Goal: Information Seeking & Learning: Learn about a topic

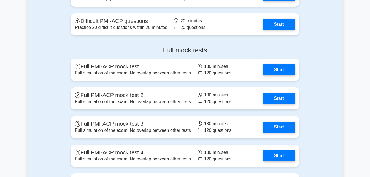
scroll to position [1290, 0]
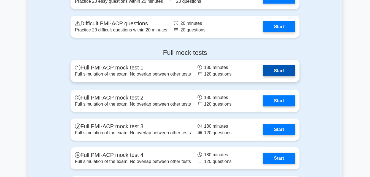
click at [265, 66] on link "Start" at bounding box center [279, 70] width 32 height 11
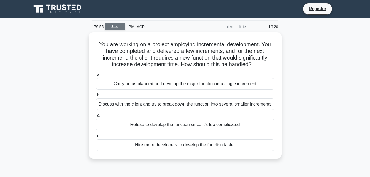
click at [111, 25] on link "Stop" at bounding box center [115, 26] width 21 height 7
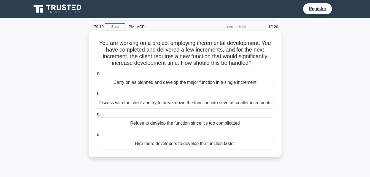
click at [155, 104] on div "Discuss with the client and try to break down the function into several smaller…" at bounding box center [185, 103] width 179 height 12
click at [96, 96] on input "b. Discuss with the client and try to break down the function into several smal…" at bounding box center [96, 94] width 0 height 4
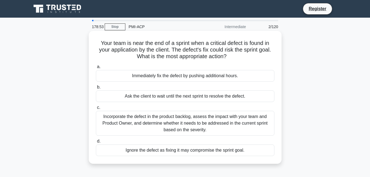
click at [162, 119] on div "Incorporate the defect in the product backlog, assess the impact with your team…" at bounding box center [185, 123] width 179 height 25
click at [96, 109] on input "c. Incorporate the defect in the product backlog, assess the impact with your t…" at bounding box center [96, 108] width 0 height 4
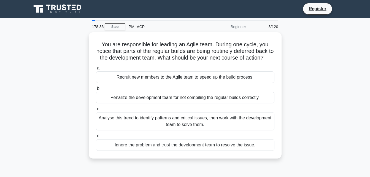
click at [162, 119] on div "Analyse this trend to identify patterns and critical issues, then work with the…" at bounding box center [185, 121] width 179 height 18
click at [96, 111] on input "c. Analyse this trend to identify patterns and critical issues, then work with …" at bounding box center [96, 109] width 0 height 4
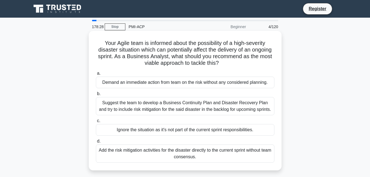
click at [162, 106] on div "Suggest the team to develop a Business Continuity Plan and Disaster Recovery Pl…" at bounding box center [185, 106] width 179 height 18
click at [96, 96] on input "b. Suggest the team to develop a Business Continuity Plan and Disaster Recovery…" at bounding box center [96, 94] width 0 height 4
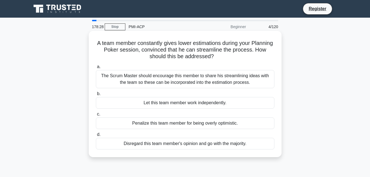
click at [161, 106] on div "Let this team member work independently." at bounding box center [185, 103] width 179 height 12
click at [96, 96] on input "b. Let this team member work independently." at bounding box center [96, 94] width 0 height 4
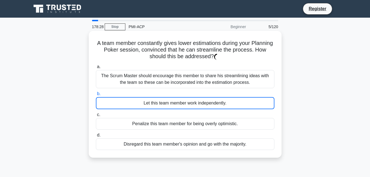
click at [161, 106] on div "Let this team member work independently." at bounding box center [185, 103] width 179 height 12
click at [96, 96] on input "b. Let this team member work independently." at bounding box center [96, 94] width 0 height 4
click at [161, 106] on div "Let this team member work independently." at bounding box center [185, 103] width 179 height 12
click at [96, 96] on input "b. Let this team member work independently." at bounding box center [96, 94] width 0 height 4
click at [161, 106] on div "Let this team member work independently." at bounding box center [185, 103] width 179 height 12
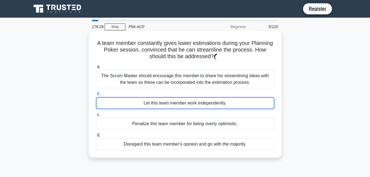
click at [96, 96] on input "b. Let this team member work independently." at bounding box center [96, 94] width 0 height 4
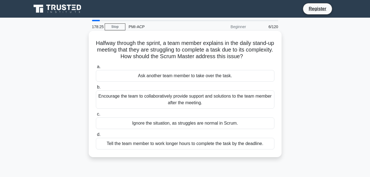
drag, startPoint x: 161, startPoint y: 106, endPoint x: 131, endPoint y: 89, distance: 35.0
click at [131, 89] on label "b. Encourage the team to collaboratively provide support and solutions to the t…" at bounding box center [185, 96] width 179 height 25
click at [96, 89] on input "b. Encourage the team to collaboratively provide support and solutions to the t…" at bounding box center [96, 87] width 0 height 4
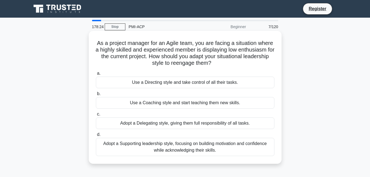
click at [129, 94] on label "b. Use a Coaching style and start teaching them new skills." at bounding box center [185, 99] width 179 height 18
click at [96, 94] on input "b. Use a Coaching style and start teaching them new skills." at bounding box center [96, 94] width 0 height 4
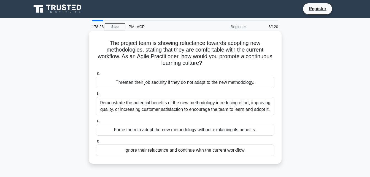
click at [129, 94] on label "b. Demonstrate the potential benefits of the new methodology in reducing effort…" at bounding box center [185, 102] width 179 height 25
click at [96, 94] on input "b. Demonstrate the potential benefits of the new methodology in reducing effort…" at bounding box center [96, 94] width 0 height 4
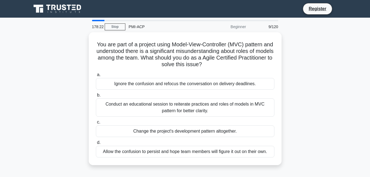
click at [129, 94] on label "b. Conduct an educational session to reiterate practices and roles of models in…" at bounding box center [185, 104] width 179 height 25
click at [96, 94] on input "b. Conduct an educational session to reiterate practices and roles of models in…" at bounding box center [96, 95] width 0 height 4
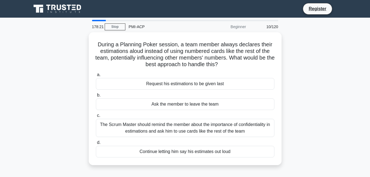
click at [129, 94] on label "b. Ask the member to leave the team" at bounding box center [185, 101] width 179 height 18
click at [96, 94] on input "b. Ask the member to leave the team" at bounding box center [96, 95] width 0 height 4
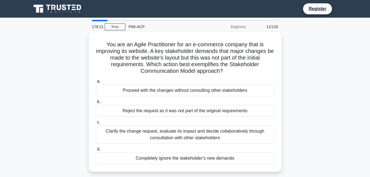
click at [129, 94] on div "Proceed with the changes without consulting other stakeholders" at bounding box center [185, 91] width 179 height 12
click at [96, 83] on input "a. Proceed with the changes without consulting other stakeholders" at bounding box center [96, 82] width 0 height 4
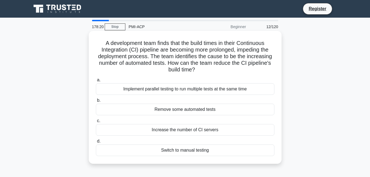
click at [129, 92] on div "Implement parallel testing to run multiple tests at the same time" at bounding box center [185, 89] width 179 height 12
click at [96, 82] on input "a. Implement parallel testing to run multiple tests at the same time" at bounding box center [96, 80] width 0 height 4
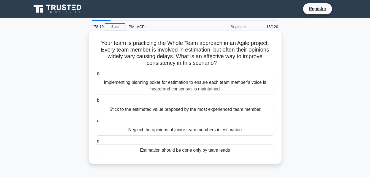
click at [129, 92] on div "Implementing planning poker for estimation to ensure each team member’s voice i…" at bounding box center [185, 86] width 179 height 18
click at [96, 75] on input "a. Implementing planning poker for estimation to ensure each team member’s voic…" at bounding box center [96, 74] width 0 height 4
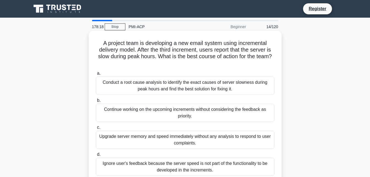
click at [128, 92] on div "Conduct a root cause analysis to identify the exact causes of server slowness d…" at bounding box center [185, 86] width 179 height 18
click at [96, 75] on input "a. Conduct a root cause analysis to identify the exact causes of server slownes…" at bounding box center [96, 74] width 0 height 4
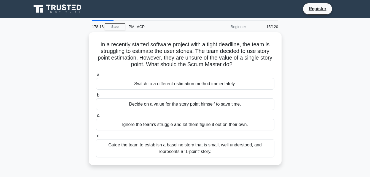
click at [128, 92] on label "b. Decide on a value for the story point himself to save time." at bounding box center [185, 101] width 179 height 18
click at [96, 93] on input "b. Decide on a value for the story point himself to save time." at bounding box center [96, 95] width 0 height 4
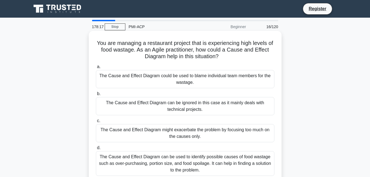
click at [127, 125] on div "The Cause and Effect Diagram might exacerbate the problem by focusing too much …" at bounding box center [185, 133] width 179 height 18
click at [96, 123] on input "c. The Cause and Effect Diagram might exacerbate the problem by focusing too mu…" at bounding box center [96, 121] width 0 height 4
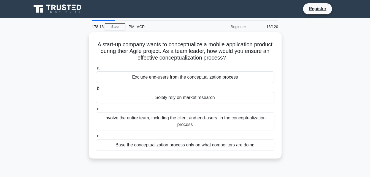
click at [127, 125] on div "Involve the entire team, including the client and end-users, in the conceptuali…" at bounding box center [185, 121] width 179 height 18
click at [96, 111] on input "c. Involve the entire team, including the client and end-users, in the conceptu…" at bounding box center [96, 109] width 0 height 4
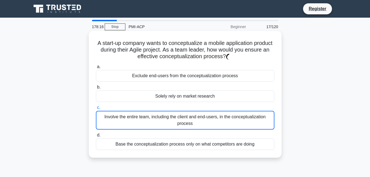
click at [127, 125] on div "Involve the entire team, including the client and end-users, in the conceptuali…" at bounding box center [185, 120] width 179 height 19
click at [96, 109] on input "c. Involve the entire team, including the client and end-users, in the conceptu…" at bounding box center [96, 108] width 0 height 4
click at [127, 125] on div "Involve the entire team, including the client and end-users, in the conceptuali…" at bounding box center [185, 120] width 179 height 19
click at [96, 109] on input "c. Involve the entire team, including the client and end-users, in the conceptu…" at bounding box center [96, 108] width 0 height 4
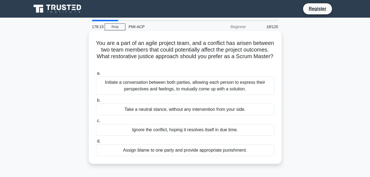
drag, startPoint x: 127, startPoint y: 125, endPoint x: 127, endPoint y: 122, distance: 3.3
click at [127, 122] on label "c. Ignore the conflict, hoping it resolves itself in due time." at bounding box center [185, 126] width 179 height 18
click at [96, 122] on input "c. Ignore the conflict, hoping it resolves itself in due time." at bounding box center [96, 121] width 0 height 4
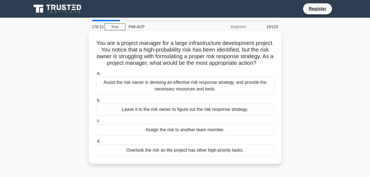
drag, startPoint x: 132, startPoint y: 100, endPoint x: 125, endPoint y: 144, distance: 45.4
click at [125, 144] on div "a. Assist the risk owner in devising an effective risk response strategy, and p…" at bounding box center [185, 113] width 185 height 88
drag, startPoint x: 125, startPoint y: 144, endPoint x: 124, endPoint y: 139, distance: 5.4
click at [124, 136] on div "Assign the risk to another team member." at bounding box center [185, 130] width 179 height 12
click at [96, 123] on input "c. Assign the risk to another team member." at bounding box center [96, 121] width 0 height 4
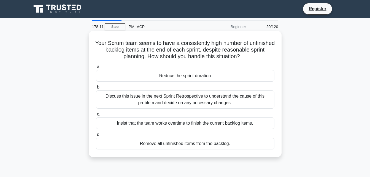
click at [126, 133] on label "d. Remove all unfinished items from the backlog." at bounding box center [185, 140] width 179 height 18
click at [96, 133] on input "d. Remove all unfinished items from the backlog." at bounding box center [96, 135] width 0 height 4
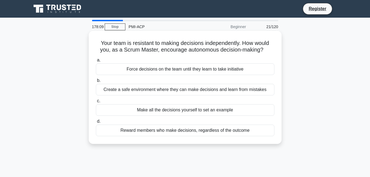
click at [126, 85] on div "Create a safe environment where they can make decisions and learn from mistakes" at bounding box center [185, 90] width 179 height 12
click at [96, 82] on input "b. Create a safe environment where they can make decisions and learn from mista…" at bounding box center [96, 81] width 0 height 4
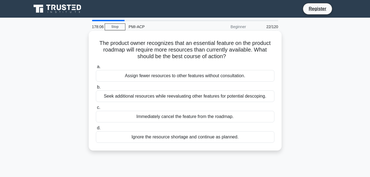
click at [143, 99] on div "Seek additional resources while reevaluating other features for potential desco…" at bounding box center [185, 96] width 179 height 12
click at [96, 89] on input "b. Seek additional resources while reevaluating other features for potential de…" at bounding box center [96, 87] width 0 height 4
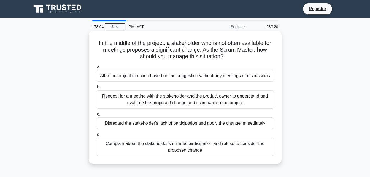
click at [142, 105] on div "Request for a meeting with the stakeholder and the product owner to understand …" at bounding box center [185, 99] width 179 height 18
click at [96, 89] on input "b. Request for a meeting with the stakeholder and the product owner to understa…" at bounding box center [96, 87] width 0 height 4
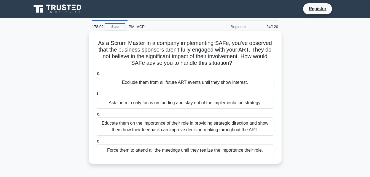
click at [139, 132] on div "Educate them on the importance of their role in providing strategic direction a…" at bounding box center [185, 126] width 179 height 18
click at [96, 116] on input "c. Educate them on the importance of their role in providing strategic directio…" at bounding box center [96, 115] width 0 height 4
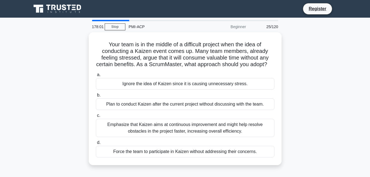
click at [139, 132] on div "Emphasize that Kaizen aims at continuous improvement and might help resolve obs…" at bounding box center [185, 128] width 179 height 18
click at [96, 117] on input "c. Emphasize that Kaizen aims at continuous improvement and might help resolve …" at bounding box center [96, 116] width 0 height 4
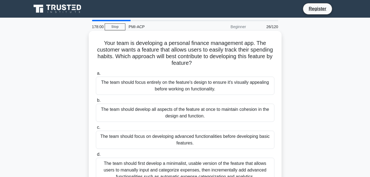
click at [135, 162] on div "The team should first develop a minimalist, usable version of the feature that …" at bounding box center [185, 170] width 179 height 25
click at [96, 156] on input "d. The team should first develop a minimalist, usable version of the feature th…" at bounding box center [96, 155] width 0 height 4
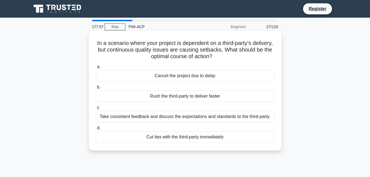
click at [136, 115] on div "Take consistent feedback and discuss the expectations and standards to the thir…" at bounding box center [185, 117] width 179 height 12
click at [96, 109] on input "c. Take consistent feedback and discuss the expectations and standards to the t…" at bounding box center [96, 108] width 0 height 4
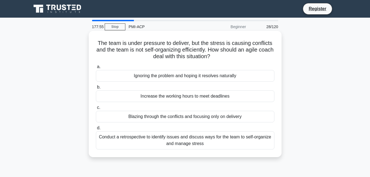
click at [136, 144] on div "Conduct a retrospective to identify issues and discuss ways for the team to sel…" at bounding box center [185, 140] width 179 height 18
click at [96, 130] on input "d. Conduct a retrospective to identify issues and discuss ways for the team to …" at bounding box center [96, 128] width 0 height 4
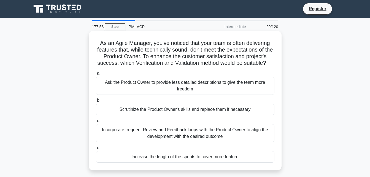
click at [145, 138] on div "Incorporate frequent Review and Feedback loops with the Product Owner to align …" at bounding box center [185, 133] width 179 height 18
click at [96, 123] on input "c. Incorporate frequent Review and Feedback loops with the Product Owner to ali…" at bounding box center [96, 121] width 0 height 4
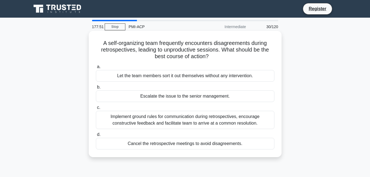
click at [145, 118] on div "Implement ground rules for communication during retrospectives, encourage const…" at bounding box center [185, 120] width 179 height 18
click at [96, 109] on input "c. Implement ground rules for communication during retrospectives, encourage co…" at bounding box center [96, 108] width 0 height 4
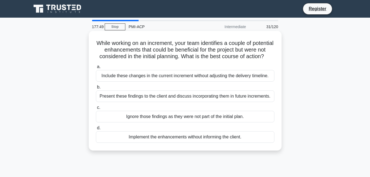
click at [141, 101] on div "Present these findings to the client and discuss incorporating them in future i…" at bounding box center [185, 96] width 179 height 12
click at [96, 89] on input "b. Present these findings to the client and discuss incorporating them in futur…" at bounding box center [96, 87] width 0 height 4
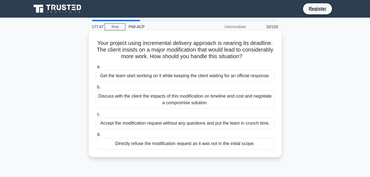
click at [141, 100] on div "Discuss with the client the impacts of this modification on timeline and cost a…" at bounding box center [185, 99] width 179 height 18
click at [96, 89] on input "b. Discuss with the client the impacts of this modification on timeline and cos…" at bounding box center [96, 87] width 0 height 4
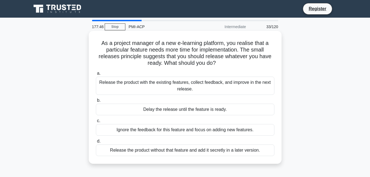
click at [141, 89] on div "Release the product with the existing features, collect feedback, and improve i…" at bounding box center [185, 86] width 179 height 18
click at [96, 75] on input "a. Release the product with the existing features, collect feedback, and improv…" at bounding box center [96, 74] width 0 height 4
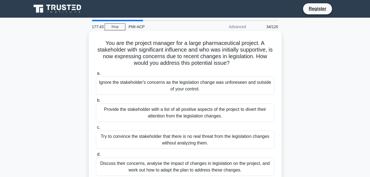
click at [180, 164] on div "Discuss their concerns, analyse the impact of changes in legislation on the pro…" at bounding box center [185, 167] width 179 height 18
click at [96, 156] on input "d. Discuss their concerns, analyse the impact of changes in legislation on the …" at bounding box center [96, 155] width 0 height 4
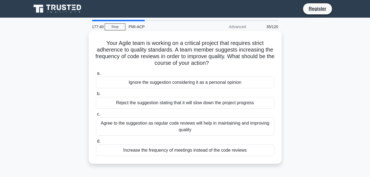
click at [165, 130] on div "Agree to the suggestion as regular code reviews will help in maintaining and im…" at bounding box center [185, 126] width 179 height 18
click at [96, 116] on input "c. Agree to the suggestion as regular code reviews will help in maintaining and…" at bounding box center [96, 115] width 0 height 4
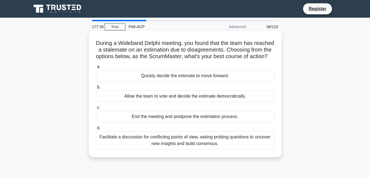
click at [168, 145] on div "Facilitate a discussion for conflicting points of view, asking probing question…" at bounding box center [185, 140] width 179 height 18
click at [96, 130] on input "d. Facilitate a discussion for conflicting points of view, asking probing quest…" at bounding box center [96, 128] width 0 height 4
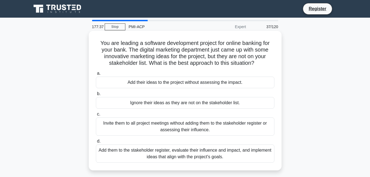
click at [172, 157] on div "Add them to the stakeholder register, evaluate their influence and impact, and …" at bounding box center [185, 153] width 179 height 18
click at [96, 143] on input "d. Add them to the stakeholder register, evaluate their influence and impact, a…" at bounding box center [96, 142] width 0 height 4
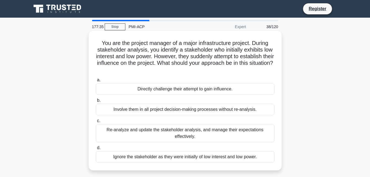
click at [174, 142] on div "Re-analyze and update the stakeholder analysis, and manage their expectations e…" at bounding box center [185, 133] width 179 height 18
click at [96, 123] on input "c. Re-analyze and update the stakeholder analysis, and manage their expectation…" at bounding box center [96, 121] width 0 height 4
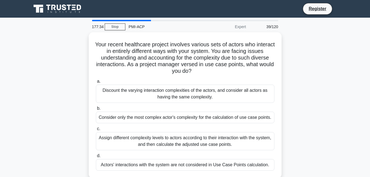
click at [174, 142] on div "Assign different complexity levels to actors according to their interaction wit…" at bounding box center [185, 141] width 179 height 18
click at [96, 131] on input "c. Assign different complexity levels to actors according to their interaction …" at bounding box center [96, 129] width 0 height 4
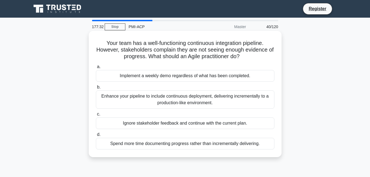
click at [176, 95] on div "Enhance your pipeline to include continuous deployment, delivering incrementall…" at bounding box center [185, 99] width 179 height 18
click at [96, 89] on input "b. Enhance your pipeline to include continuous deployment, delivering increment…" at bounding box center [96, 87] width 0 height 4
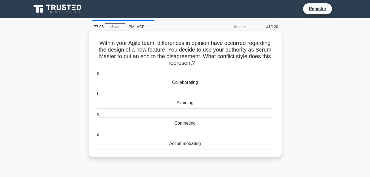
click at [213, 145] on div "Accommodating" at bounding box center [185, 144] width 179 height 12
click at [96, 136] on input "d. Accommodating" at bounding box center [96, 135] width 0 height 4
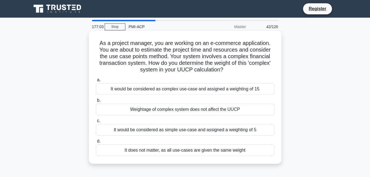
click at [192, 85] on div "It would be considered as complex use-case and assigned a weighting of 15" at bounding box center [185, 89] width 179 height 12
click at [96, 82] on input "a. It would be considered as complex use-case and assigned a weighting of 15" at bounding box center [96, 80] width 0 height 4
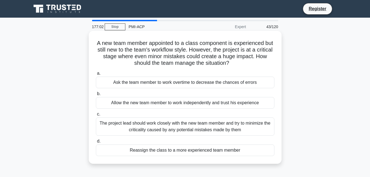
click at [215, 127] on div "The project lead should work closely with the new team member and try to minimi…" at bounding box center [185, 126] width 179 height 18
click at [96, 116] on input "c. The project lead should work closely with the new team member and try to min…" at bounding box center [96, 115] width 0 height 4
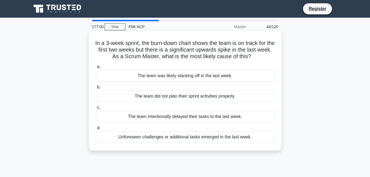
click at [214, 135] on div "Unforeseen challenges or additional tasks emerged in the last week." at bounding box center [185, 137] width 179 height 12
click at [96, 130] on input "d. Unforeseen challenges or additional tasks emerged in the last week." at bounding box center [96, 128] width 0 height 4
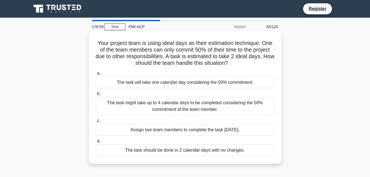
click at [209, 103] on div "The task might take up to 4 calendar days to be completed considering the 50% c…" at bounding box center [185, 106] width 179 height 18
click at [96, 96] on input "b. The task might take up to 4 calendar days to be completed considering the 50…" at bounding box center [96, 94] width 0 height 4
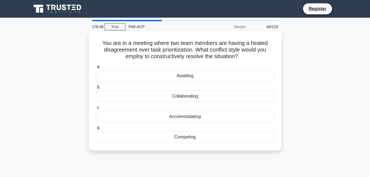
click at [169, 97] on div "Collaborating" at bounding box center [185, 96] width 179 height 12
click at [96, 89] on input "b. Collaborating" at bounding box center [96, 87] width 0 height 4
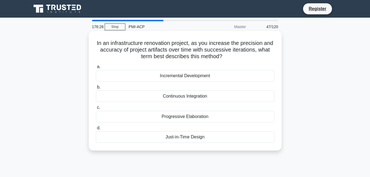
click at [164, 74] on div "Incremental Development" at bounding box center [185, 76] width 179 height 12
click at [96, 69] on input "a. Incremental Development" at bounding box center [96, 67] width 0 height 4
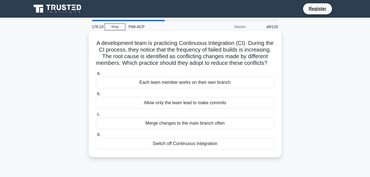
click at [169, 88] on div "Each team member works on their own branch" at bounding box center [185, 83] width 179 height 12
click at [96, 75] on input "a. Each team member works on their own branch" at bounding box center [96, 74] width 0 height 4
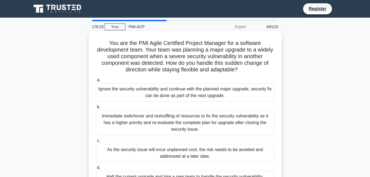
click at [175, 117] on div "Immediate switchover and reshuffling of resources to fix the security vulnerabi…" at bounding box center [185, 122] width 179 height 25
click at [96, 109] on input "b. Immediate switchover and reshuffling of resources to fix the security vulner…" at bounding box center [96, 107] width 0 height 4
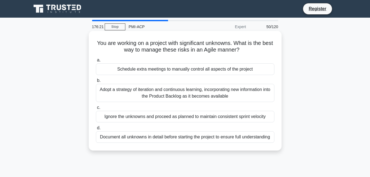
click at [180, 98] on div "Adopt a strategy of iteration and continuous learning, incorporating new inform…" at bounding box center [185, 93] width 179 height 18
click at [96, 82] on input "b. Adopt a strategy of iteration and continuous learning, incorporating new inf…" at bounding box center [96, 81] width 0 height 4
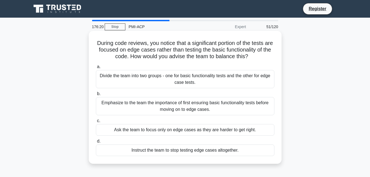
click at [180, 105] on div "Emphasize to the team the importance of first ensuring basic functionality test…" at bounding box center [185, 106] width 179 height 18
click at [96, 96] on input "b. Emphasize to the team the importance of first ensuring basic functionality t…" at bounding box center [96, 94] width 0 height 4
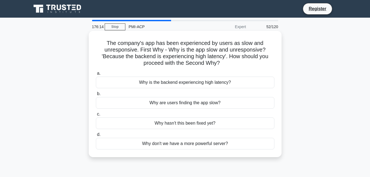
click at [145, 80] on div "Why is the backend experiencing high latency?" at bounding box center [185, 83] width 179 height 12
click at [96, 75] on input "a. Why is the backend experiencing high latency?" at bounding box center [96, 74] width 0 height 4
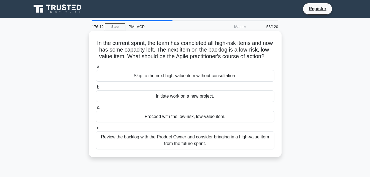
click at [182, 149] on div "Review the backlog with the Product Owner and consider bringing in a high-value…" at bounding box center [185, 140] width 179 height 18
click at [96, 130] on input "d. Review the backlog with the Product Owner and consider bringing in a high-va…" at bounding box center [96, 128] width 0 height 4
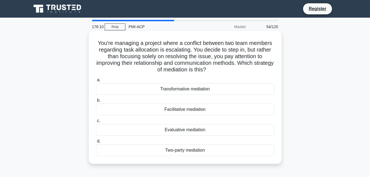
click at [143, 88] on div "Transformative mediation" at bounding box center [185, 89] width 179 height 12
click at [96, 82] on input "a. Transformative mediation" at bounding box center [96, 80] width 0 height 4
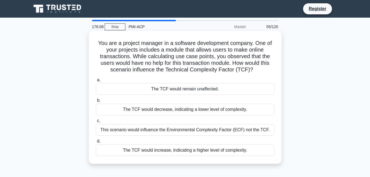
click at [164, 128] on div "This scenario would influence the Environmental Complexity Factor (ECF) not the…" at bounding box center [185, 130] width 179 height 12
click at [96, 123] on input "c. This scenario would influence the Environmental Complexity Factor (ECF) not …" at bounding box center [96, 121] width 0 height 4
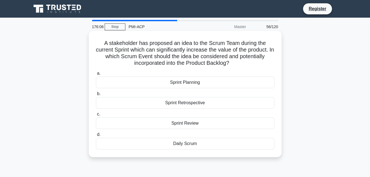
click at [181, 102] on div "Sprint Retrospective" at bounding box center [185, 103] width 179 height 12
click at [96, 96] on input "b. Sprint Retrospective" at bounding box center [96, 94] width 0 height 4
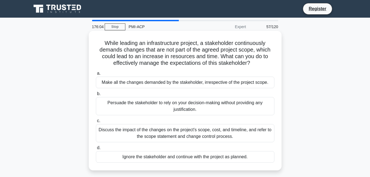
click at [178, 140] on div "Discuss the impact of the changes on the project's scope, cost, and timeline, a…" at bounding box center [185, 133] width 179 height 18
click at [96, 123] on input "c. Discuss the impact of the changes on the project's scope, cost, and timeline…" at bounding box center [96, 121] width 0 height 4
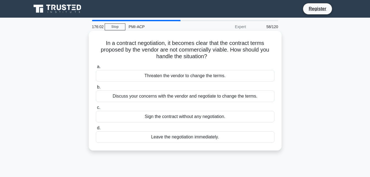
click at [175, 101] on div "Discuss your concerns with the vendor and negotiate to change the terms." at bounding box center [185, 96] width 179 height 12
click at [96, 89] on input "b. Discuss your concerns with the vendor and negotiate to change the terms." at bounding box center [96, 87] width 0 height 4
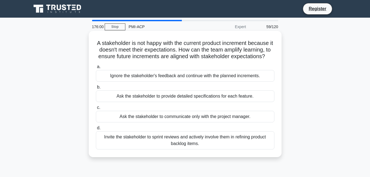
click at [185, 148] on div "Invite the stakeholder to sprint reviews and actively involve them in refining …" at bounding box center [185, 140] width 179 height 18
click at [96, 130] on input "d. Invite the stakeholder to sprint reviews and actively involve them in refini…" at bounding box center [96, 128] width 0 height 4
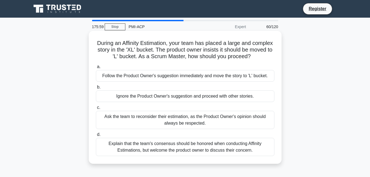
click at [192, 151] on div "Explain that the team's consensus should be honored when conducting Affinity Es…" at bounding box center [185, 147] width 179 height 18
click at [96, 136] on input "d. Explain that the team's consensus should be honored when conducting Affinity…" at bounding box center [96, 135] width 0 height 4
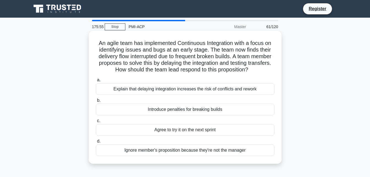
click at [180, 91] on div "Explain that delaying integration increases the risk of conflicts and rework" at bounding box center [185, 89] width 179 height 12
click at [96, 82] on input "a. Explain that delaying integration increases the risk of conflicts and rework" at bounding box center [96, 80] width 0 height 4
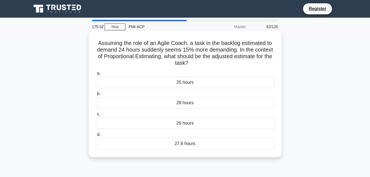
click at [196, 144] on div "27.6 hours" at bounding box center [185, 144] width 179 height 12
click at [96, 136] on input "d. 27.6 hours" at bounding box center [96, 135] width 0 height 4
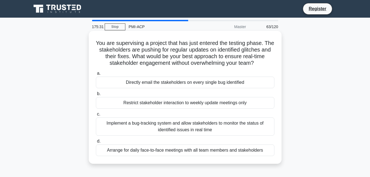
click at [194, 130] on div "Implement a bug-tracking system and allow stakeholders to monitor the status of…" at bounding box center [185, 126] width 179 height 18
click at [96, 116] on input "c. Implement a bug-tracking system and allow stakeholders to monitor the status…" at bounding box center [96, 115] width 0 height 4
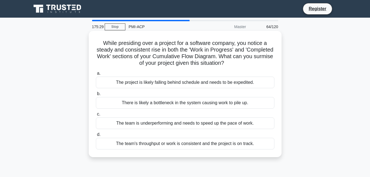
click at [184, 123] on div "The team is underperforming and needs to speed up the pace of work." at bounding box center [185, 123] width 179 height 12
click at [96, 116] on input "c. The team is underperforming and needs to speed up the pace of work." at bounding box center [96, 115] width 0 height 4
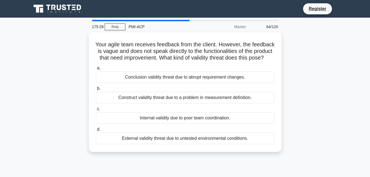
click at [184, 123] on div "Internal validity due to poor team coordination." at bounding box center [185, 118] width 179 height 12
click at [96, 111] on input "c. Internal validity due to poor team coordination." at bounding box center [96, 109] width 0 height 4
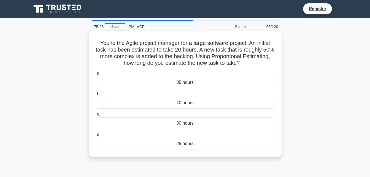
click at [184, 101] on div "40 hours" at bounding box center [185, 103] width 179 height 12
click at [96, 96] on input "b. 40 hours" at bounding box center [96, 94] width 0 height 4
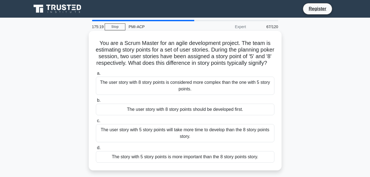
click at [187, 138] on div "The user story with 5 story points will take more time to develop than the 8 st…" at bounding box center [185, 133] width 179 height 18
click at [96, 123] on input "c. The user story with 5 story points will take more time to develop than the 8…" at bounding box center [96, 121] width 0 height 4
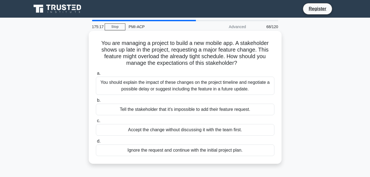
click at [187, 84] on div "You should explain the impact of these changes on the project timeline and nego…" at bounding box center [185, 86] width 179 height 18
click at [96, 75] on input "a. You should explain the impact of these changes on the project timeline and n…" at bounding box center [96, 74] width 0 height 4
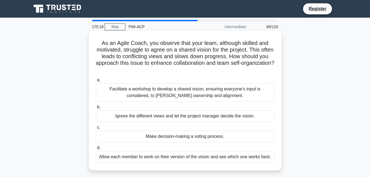
click at [190, 91] on div "Facilitate a workshop to develop a shared vision, ensuring everyone's input is …" at bounding box center [185, 92] width 179 height 18
click at [96, 82] on input "a. Facilitate a workshop to develop a shared vision, ensuring everyone's input …" at bounding box center [96, 80] width 0 height 4
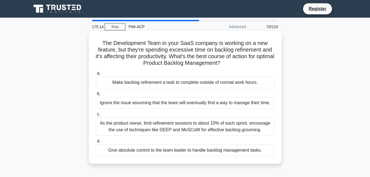
click at [197, 128] on div "As the product owner, limit refinement sessions to about 10% of each sprint, en…" at bounding box center [185, 126] width 179 height 18
click at [96, 116] on input "c. As the product owner, limit refinement sessions to about 10% of each sprint,…" at bounding box center [96, 115] width 0 height 4
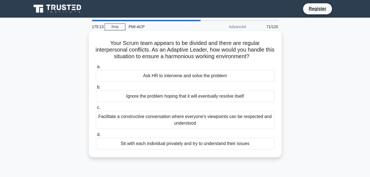
click at [198, 121] on div "Facilitate a constructive conversation where everyone's viewpoints can be respe…" at bounding box center [185, 120] width 179 height 18
click at [96, 109] on input "c. Facilitate a constructive conversation where everyone's viewpoints can be re…" at bounding box center [96, 108] width 0 height 4
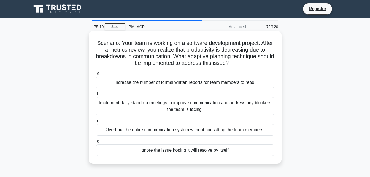
click at [199, 106] on div "Implement daily stand-up meetings to improve communication and address any bloc…" at bounding box center [185, 106] width 179 height 18
click at [96, 96] on input "b. Implement daily stand-up meetings to improve communication and address any b…" at bounding box center [96, 94] width 0 height 4
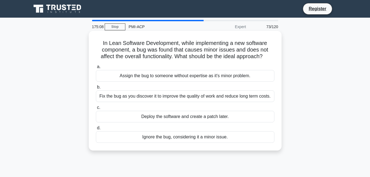
click at [194, 95] on div "Fix the bug as you discover it to improve the quality of work and reduce long t…" at bounding box center [185, 96] width 179 height 12
click at [96, 89] on input "b. Fix the bug as you discover it to improve the quality of work and reduce lon…" at bounding box center [96, 87] width 0 height 4
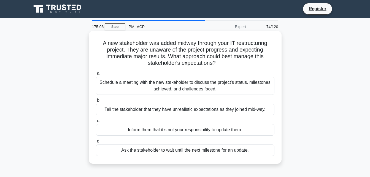
click at [196, 85] on div "Schedule a meeting with the new stakeholder to discuss the project's status, mi…" at bounding box center [185, 86] width 179 height 18
click at [96, 75] on input "a. Schedule a meeting with the new stakeholder to discuss the project's status,…" at bounding box center [96, 74] width 0 height 4
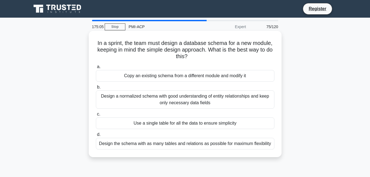
click at [194, 94] on div "Design a normalized schema with good understanding of entity relationships and …" at bounding box center [185, 99] width 179 height 18
click at [96, 89] on input "b. Design a normalized schema with good understanding of entity relationships a…" at bounding box center [96, 87] width 0 height 4
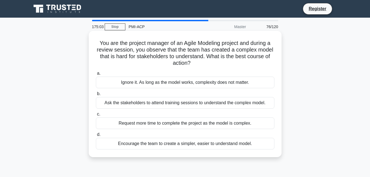
click at [193, 101] on div "Ask the stakeholders to attend training sessions to understand the complex mode…" at bounding box center [185, 103] width 179 height 12
click at [96, 96] on input "b. Ask the stakeholders to attend training sessions to understand the complex m…" at bounding box center [96, 94] width 0 height 4
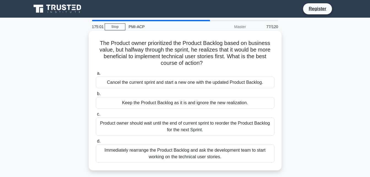
click at [194, 159] on div "Immediately rearrange the Product Backlog and ask the development team to start…" at bounding box center [185, 153] width 179 height 18
click at [96, 143] on input "d. Immediately rearrange the Product Backlog and ask the development team to st…" at bounding box center [96, 142] width 0 height 4
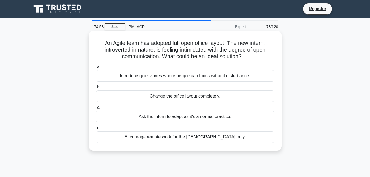
click at [183, 77] on div "Introduce quiet zones where people can focus without disturbance." at bounding box center [185, 76] width 179 height 12
click at [96, 69] on input "a. Introduce quiet zones where people can focus without disturbance." at bounding box center [96, 67] width 0 height 4
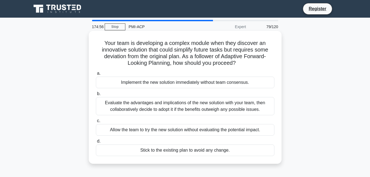
click at [183, 107] on div "Evaluate the advantages and implications of the new solution with your team, th…" at bounding box center [185, 106] width 179 height 18
click at [96, 96] on input "b. Evaluate the advantages and implications of the new solution with your team,…" at bounding box center [96, 94] width 0 height 4
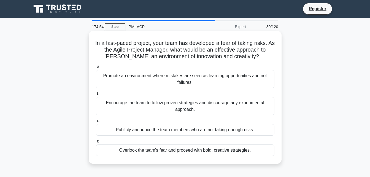
click at [183, 107] on div "Encourage the team to follow proven strategies and discourage any experimental …" at bounding box center [185, 106] width 179 height 18
click at [96, 96] on input "b. Encourage the team to follow proven strategies and discourage any experiment…" at bounding box center [96, 94] width 0 height 4
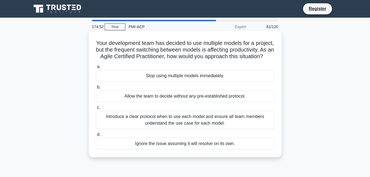
click at [183, 125] on div "Introduce a clear protocol when to use each model and ensure all team members u…" at bounding box center [185, 120] width 179 height 18
click at [96, 109] on input "c. Introduce a clear protocol when to use each model and ensure all team member…" at bounding box center [96, 108] width 0 height 4
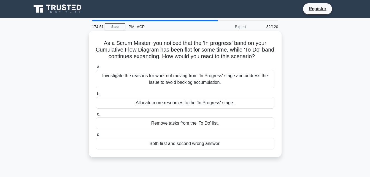
click at [176, 75] on div "Investigate the reasons for work not moving from 'In Progress' stage and addres…" at bounding box center [185, 79] width 179 height 18
click at [96, 69] on input "a. Investigate the reasons for work not moving from 'In Progress' stage and add…" at bounding box center [96, 67] width 0 height 4
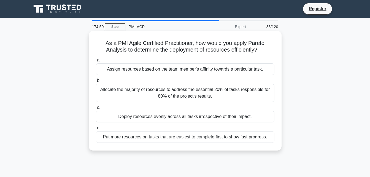
click at [176, 93] on div "Allocate the majority of resources to address the essential 20% of tasks respon…" at bounding box center [185, 93] width 179 height 18
click at [96, 82] on input "b. Allocate the majority of resources to address the essential 20% of tasks res…" at bounding box center [96, 81] width 0 height 4
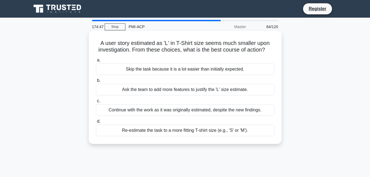
click at [174, 106] on div "Continue with the work as it was originally estimated, despite the new findings." at bounding box center [185, 110] width 179 height 12
click at [96, 103] on input "c. Continue with the work as it was originally estimated, despite the new findi…" at bounding box center [96, 101] width 0 height 4
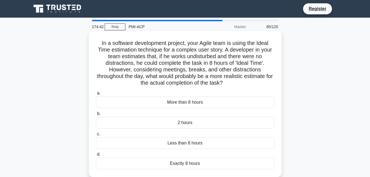
click at [172, 103] on div "More than 8 hours" at bounding box center [185, 103] width 179 height 12
click at [96, 95] on input "a. More than 8 hours" at bounding box center [96, 94] width 0 height 4
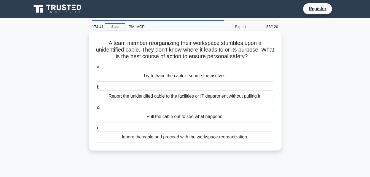
click at [176, 97] on div "Report the unidentified cable to the facilities or IT department without pullin…" at bounding box center [185, 96] width 179 height 12
click at [96, 89] on input "b. Report the unidentified cable to the facilities or IT department without pul…" at bounding box center [96, 87] width 0 height 4
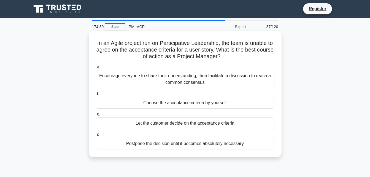
click at [178, 84] on div "Encourage everyone to share their understanding, then facilitate a discussion t…" at bounding box center [185, 79] width 179 height 18
click at [96, 69] on input "a. Encourage everyone to share their understanding, then facilitate a discussio…" at bounding box center [96, 67] width 0 height 4
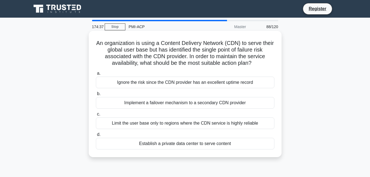
click at [192, 124] on div "Limit the user base only to regions where the CDN service is highly reliable" at bounding box center [185, 123] width 179 height 12
click at [96, 116] on input "c. Limit the user base only to regions where the CDN service is highly reliable" at bounding box center [96, 115] width 0 height 4
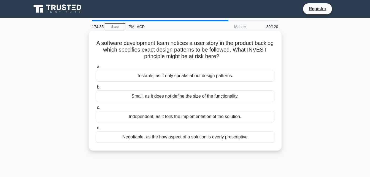
click at [192, 135] on div "Negotiable, as the how aspect of a solution is overly prescriptive" at bounding box center [185, 137] width 179 height 12
click at [96, 130] on input "d. Negotiable, as the how aspect of a solution is overly prescriptive" at bounding box center [96, 128] width 0 height 4
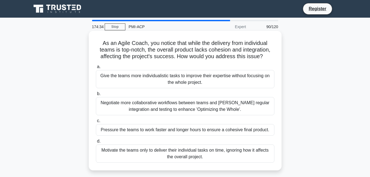
click at [194, 112] on div "Negotiate more collaborative workflows between teams and foster regular integra…" at bounding box center [185, 106] width 179 height 18
click at [96, 96] on input "b. Negotiate more collaborative workflows between teams and foster regular inte…" at bounding box center [96, 94] width 0 height 4
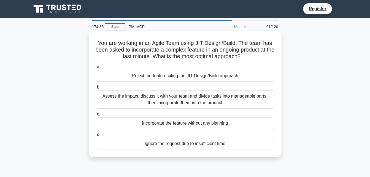
click at [196, 100] on div "Assess the impact, discuss it with your team and divide tasks into manageable p…" at bounding box center [185, 99] width 179 height 18
click at [96, 89] on input "b. Assess the impact, discuss it with your team and divide tasks into manageabl…" at bounding box center [96, 87] width 0 height 4
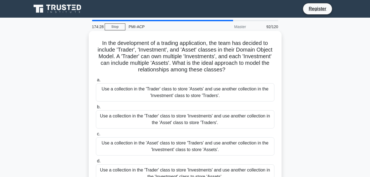
click at [196, 173] on div "Use a collection in the 'Trader' class to store 'Investments' and use another c…" at bounding box center [185, 173] width 179 height 18
click at [96, 163] on input "d. Use a collection in the 'Trader' class to store 'Investments' and use anothe…" at bounding box center [96, 161] width 0 height 4
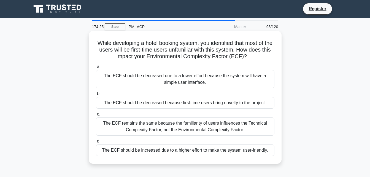
click at [198, 127] on div "The ECF remains the same because the familiarity of users influences the Techni…" at bounding box center [185, 126] width 179 height 18
click at [96, 116] on input "c. The ECF remains the same because the familiarity of users influences the Tec…" at bounding box center [96, 115] width 0 height 4
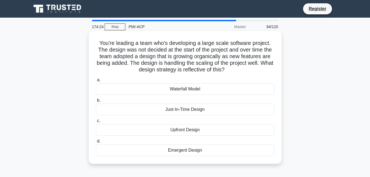
click at [199, 109] on div "Just-In-Time Design" at bounding box center [185, 110] width 179 height 12
click at [96, 102] on input "b. Just-In-Time Design" at bounding box center [96, 101] width 0 height 4
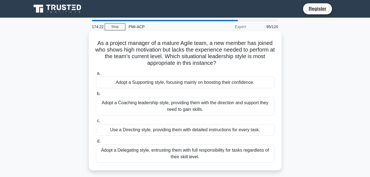
click at [196, 101] on div "Adopt a Coaching leadership style, providing them with the direction and suppor…" at bounding box center [185, 106] width 179 height 18
click at [96, 96] on input "b. Adopt a Coaching leadership style, providing them with the direction and sup…" at bounding box center [96, 94] width 0 height 4
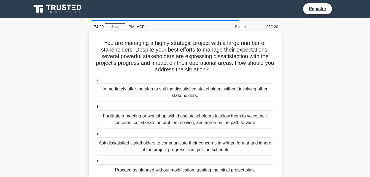
click at [210, 121] on div "Facilitate a meeting or workshop with these stakeholders to allow them to voice…" at bounding box center [185, 119] width 179 height 18
click at [96, 109] on input "b. Facilitate a meeting or workshop with these stakeholders to allow them to vo…" at bounding box center [96, 107] width 0 height 4
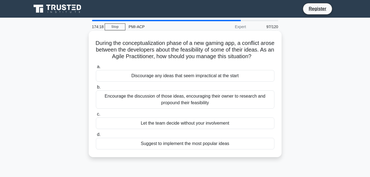
click at [210, 109] on div "Encourage the discussion of those ideas, encouraging their owner to research an…" at bounding box center [185, 99] width 179 height 18
click at [96, 89] on input "b. Encourage the discussion of those ideas, encouraging their owner to research…" at bounding box center [96, 87] width 0 height 4
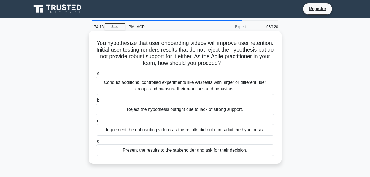
drag, startPoint x: 214, startPoint y: 95, endPoint x: 212, endPoint y: 88, distance: 7.4
click at [212, 88] on div "Conduct additional controlled experiments like A/B tests with larger or differe…" at bounding box center [185, 86] width 179 height 18
click at [198, 85] on div "Conduct additional controlled experiments like A/B tests with larger or differe…" at bounding box center [185, 86] width 179 height 18
click at [96, 75] on input "a. Conduct additional controlled experiments like A/B tests with larger or diff…" at bounding box center [96, 74] width 0 height 4
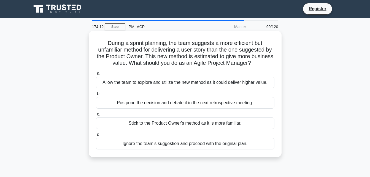
click at [194, 81] on div "Allow the team to explore and utilize the new method as it could deliver higher…" at bounding box center [185, 83] width 179 height 12
click at [96, 75] on input "a. Allow the team to explore and utilize the new method as it could deliver hig…" at bounding box center [96, 74] width 0 height 4
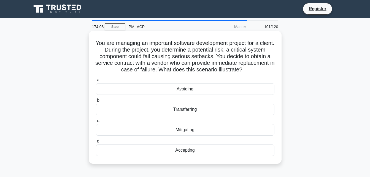
click at [184, 128] on div "Mitigating" at bounding box center [185, 130] width 179 height 12
click at [96, 123] on input "c. Mitigating" at bounding box center [96, 121] width 0 height 4
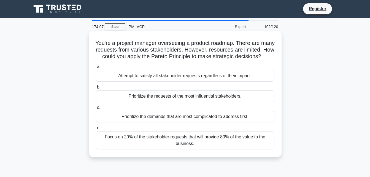
click at [192, 149] on div "Focus on 20% of the stakeholder requests that will provide 80% of the value to …" at bounding box center [185, 140] width 179 height 18
click at [96, 130] on input "d. Focus on 20% of the stakeholder requests that will provide 80% of the value …" at bounding box center [96, 128] width 0 height 4
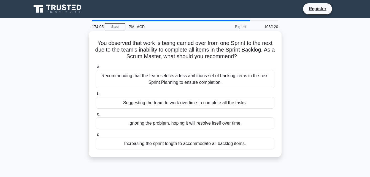
click at [183, 85] on div "Recommending that the team selects a less ambitious set of backlog items in the…" at bounding box center [185, 79] width 179 height 18
click at [96, 69] on input "a. Recommending that the team selects a less ambitious set of backlog items in …" at bounding box center [96, 67] width 0 height 4
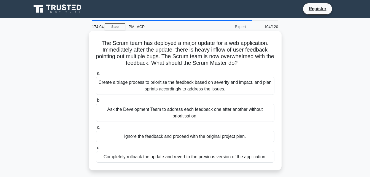
click at [182, 89] on div "Create a triage process to prioritise the feedback based on severity and impact…" at bounding box center [185, 86] width 179 height 18
click at [96, 75] on input "a. Create a triage process to prioritise the feedback based on severity and imp…" at bounding box center [96, 74] width 0 height 4
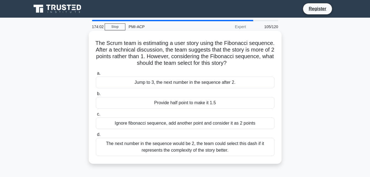
click at [188, 144] on div "The next number in the sequence would be 2, the team could select this dash if …" at bounding box center [185, 147] width 179 height 18
click at [96, 136] on input "d. The next number in the sequence would be 2, the team could select this dash …" at bounding box center [96, 135] width 0 height 4
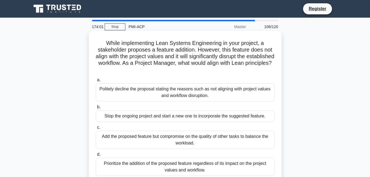
click at [184, 87] on div "Politely decline the proposal stating the reasons such as not aligning with pro…" at bounding box center [185, 92] width 179 height 18
click at [96, 82] on input "a. Politely decline the proposal stating the reasons such as not aligning with …" at bounding box center [96, 80] width 0 height 4
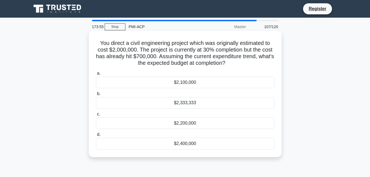
click at [196, 143] on div "$2,400,000" at bounding box center [185, 144] width 179 height 12
click at [96, 136] on input "d. $2,400,000" at bounding box center [96, 135] width 0 height 4
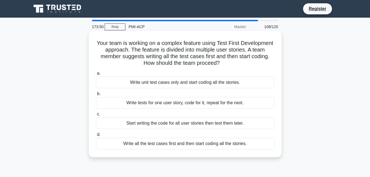
click at [186, 106] on div "Write tests for one user story, code for it, repeat for the next." at bounding box center [185, 103] width 179 height 12
click at [96, 96] on input "b. Write tests for one user story, code for it, repeat for the next." at bounding box center [96, 94] width 0 height 4
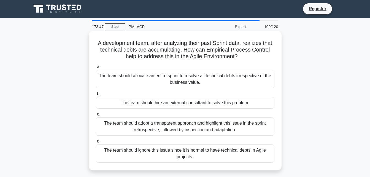
click at [193, 127] on div "The team should adopt a transparent approach and highlight this issue in the sp…" at bounding box center [185, 126] width 179 height 18
click at [96, 116] on input "c. The team should adopt a transparent approach and highlight this issue in the…" at bounding box center [96, 115] width 0 height 4
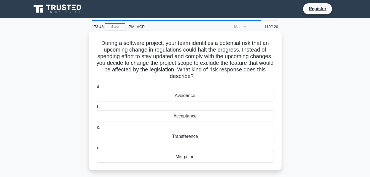
click at [193, 116] on div "Acceptance" at bounding box center [185, 116] width 179 height 12
click at [96, 109] on input "b. Acceptance" at bounding box center [96, 107] width 0 height 4
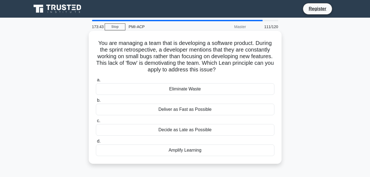
click at [188, 128] on div "Decide as Late as Possible" at bounding box center [185, 130] width 179 height 12
click at [96, 123] on input "c. Decide as Late as Possible" at bounding box center [96, 121] width 0 height 4
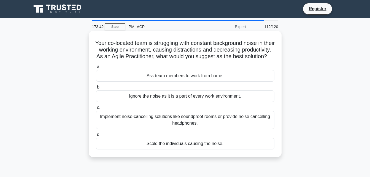
click at [188, 127] on div "Implement noise-cancelling solutions like soundproof rooms or provide noise can…" at bounding box center [185, 120] width 179 height 18
click at [96, 109] on input "c. Implement noise-cancelling solutions like soundproof rooms or provide noise …" at bounding box center [96, 108] width 0 height 4
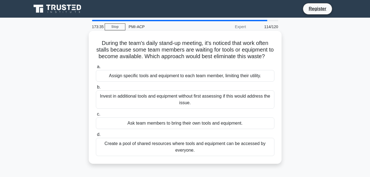
click at [189, 107] on div "Invest in additional tools and equipment without first assessing if this would …" at bounding box center [185, 99] width 179 height 18
click at [96, 89] on input "b. Invest in additional tools and equipment without first assessing if this wou…" at bounding box center [96, 87] width 0 height 4
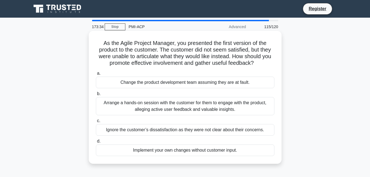
click at [189, 107] on div "Arrange a hands-on session with the customer for them to engage with the produc…" at bounding box center [185, 106] width 179 height 18
click at [96, 96] on input "b. Arrange a hands-on session with the customer for them to engage with the pro…" at bounding box center [96, 94] width 0 height 4
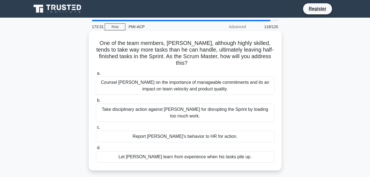
click at [190, 83] on div "Counsel Alex on the importance of manageable commitments and its an impact on t…" at bounding box center [185, 86] width 179 height 18
click at [96, 75] on input "a. Counsel Alex on the importance of manageable commitments and its an impact o…" at bounding box center [96, 74] width 0 height 4
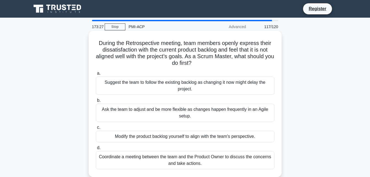
click at [188, 156] on div "Coordinate a meeting between the team and the Product Owner to discuss the conc…" at bounding box center [185, 160] width 179 height 18
click at [96, 150] on input "d. Coordinate a meeting between the team and the Product Owner to discuss the c…" at bounding box center [96, 148] width 0 height 4
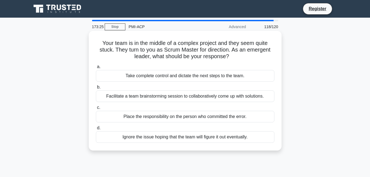
click at [191, 94] on div "Facilitate a team brainstorming session to collaboratively come up with solutio…" at bounding box center [185, 96] width 179 height 12
click at [96, 89] on input "b. Facilitate a team brainstorming session to collaboratively come up with solu…" at bounding box center [96, 87] width 0 height 4
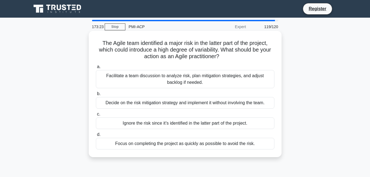
click at [191, 81] on div "Facilitate a team discussion to analyze risk, plan mitigation strategies, and a…" at bounding box center [185, 79] width 179 height 18
click at [96, 69] on input "a. Facilitate a team discussion to analyze risk, plan mitigation strategies, an…" at bounding box center [96, 67] width 0 height 4
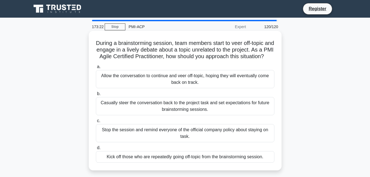
click at [188, 110] on div "Casually steer the conversation back to the project task and set expectations f…" at bounding box center [185, 106] width 179 height 18
click at [96, 96] on input "b. Casually steer the conversation back to the project task and set expectation…" at bounding box center [96, 94] width 0 height 4
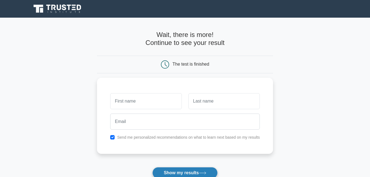
click at [181, 172] on button "Show my results" at bounding box center [184, 173] width 65 height 12
type input "kendra"
click at [158, 172] on button "Show my results" at bounding box center [184, 173] width 65 height 12
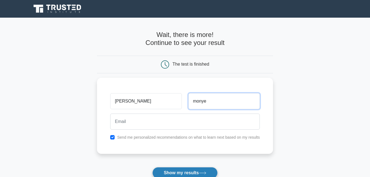
type input "monye"
click at [159, 169] on button "Show my results" at bounding box center [184, 173] width 65 height 12
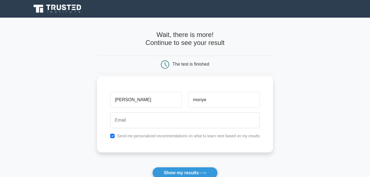
click at [115, 137] on div "Send me personalized recommendations on what to learn next based on my results" at bounding box center [185, 136] width 156 height 7
click at [111, 135] on input "checkbox" at bounding box center [112, 136] width 4 height 4
checkbox input "false"
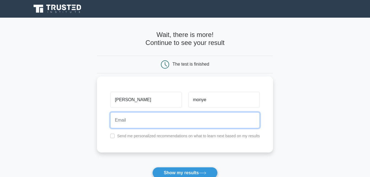
click at [118, 121] on input "email" at bounding box center [185, 120] width 150 height 16
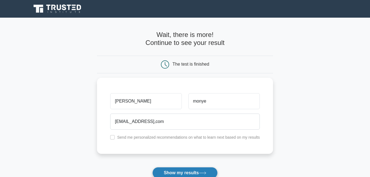
click at [180, 169] on button "Show my results" at bounding box center [184, 173] width 65 height 12
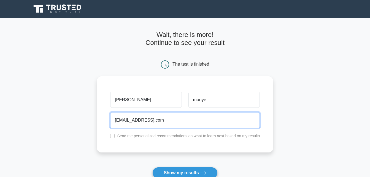
click at [160, 121] on input "kendramonye1@gmail,com" at bounding box center [185, 120] width 150 height 16
click at [173, 120] on input "kendramonye1@gmail,com" at bounding box center [185, 120] width 150 height 16
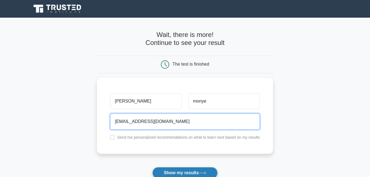
type input "kendramonye1@gmail.com"
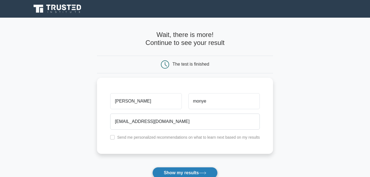
click at [172, 170] on button "Show my results" at bounding box center [184, 173] width 65 height 12
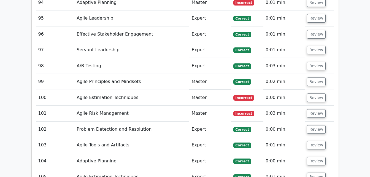
scroll to position [2489, 0]
